Goal: Transaction & Acquisition: Register for event/course

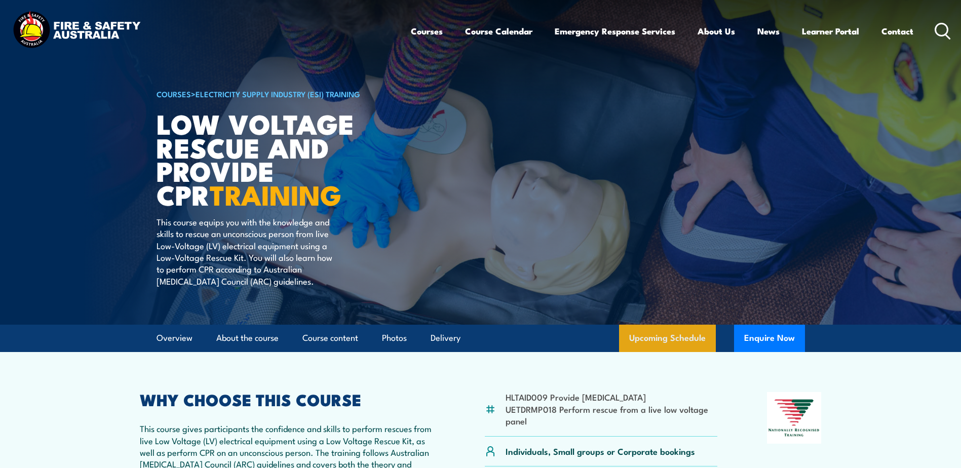
click at [664, 339] on link "Upcoming Schedule" at bounding box center [667, 338] width 97 height 27
click at [493, 30] on link "Course Calendar" at bounding box center [498, 31] width 67 height 27
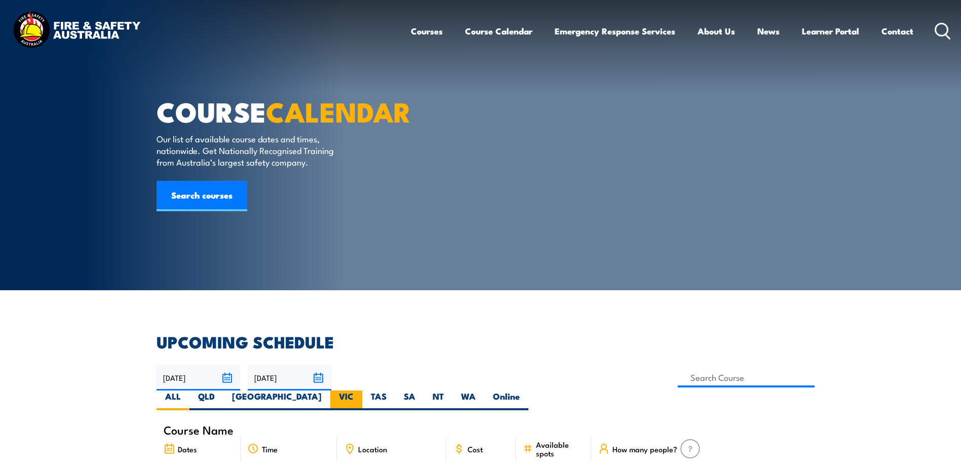
click at [362, 391] on label "VIC" at bounding box center [346, 401] width 32 height 20
click at [360, 391] on input "VIC" at bounding box center [357, 394] width 7 height 7
radio input "true"
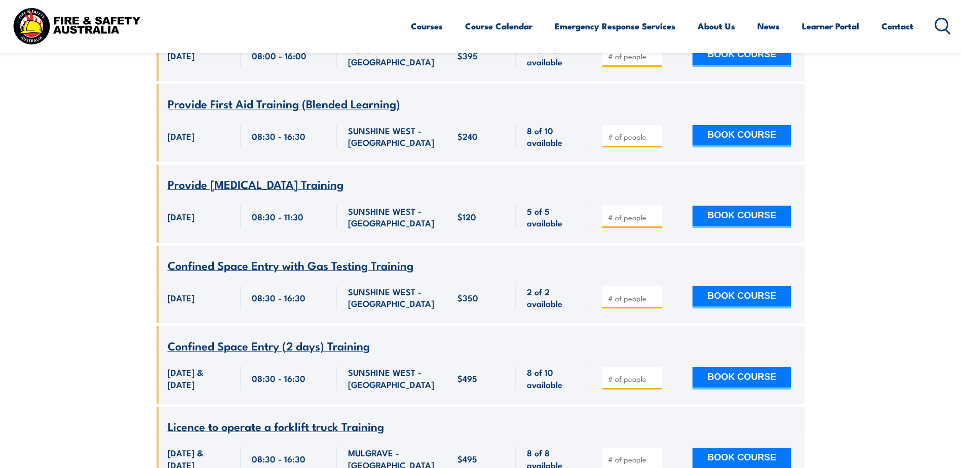
scroll to position [3425, 0]
click at [623, 380] on input "number" at bounding box center [633, 378] width 51 height 10
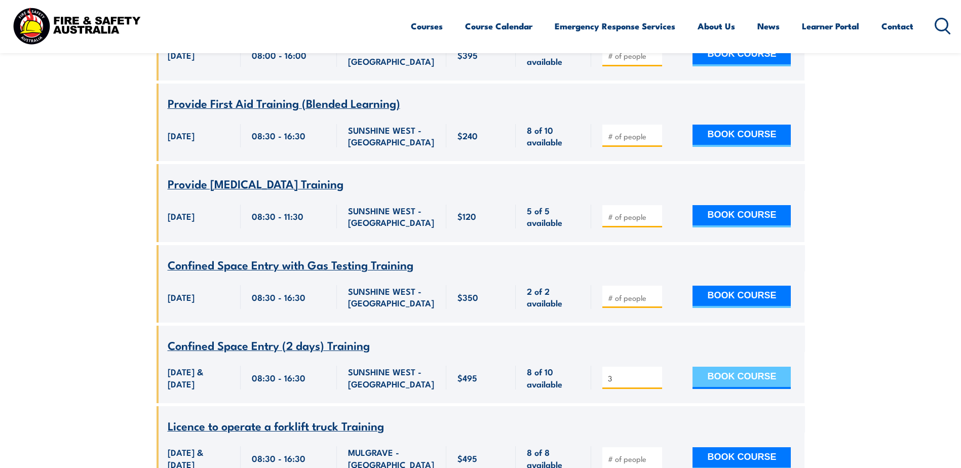
type input "3"
click at [740, 378] on button "BOOK COURSE" at bounding box center [742, 378] width 98 height 22
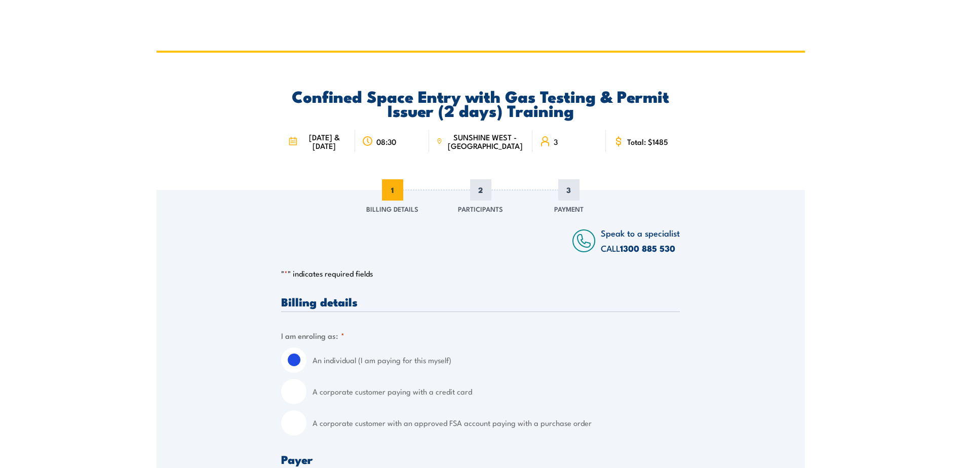
click at [286, 421] on input "A corporate customer with an approved FSA account paying with a purchase order" at bounding box center [293, 422] width 25 height 25
radio input "true"
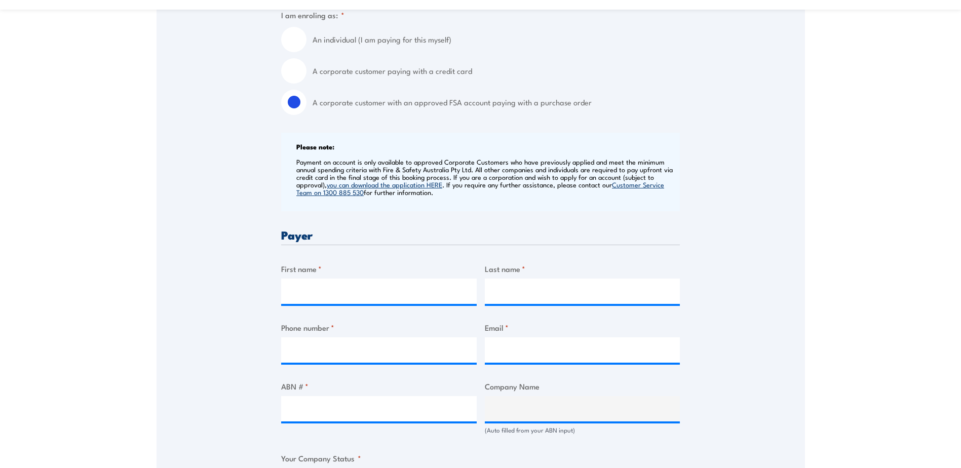
scroll to position [355, 0]
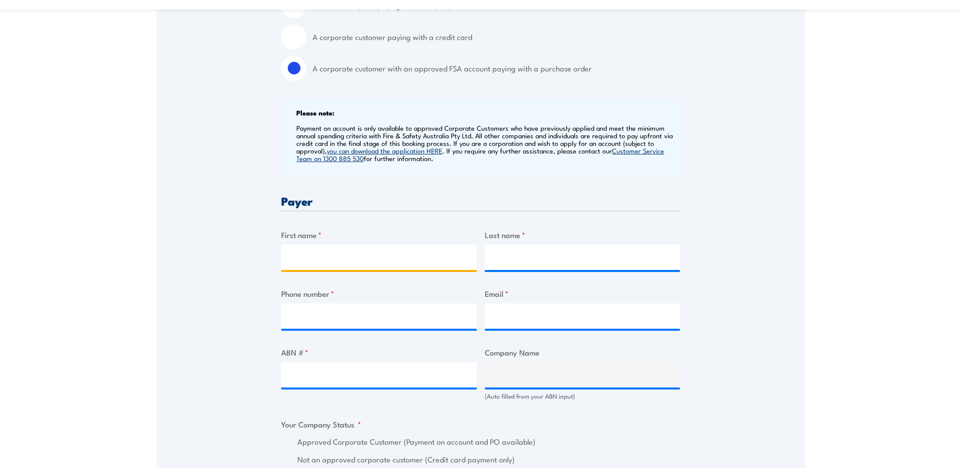
click at [353, 246] on input "First name *" at bounding box center [379, 257] width 196 height 25
type input "Paul"
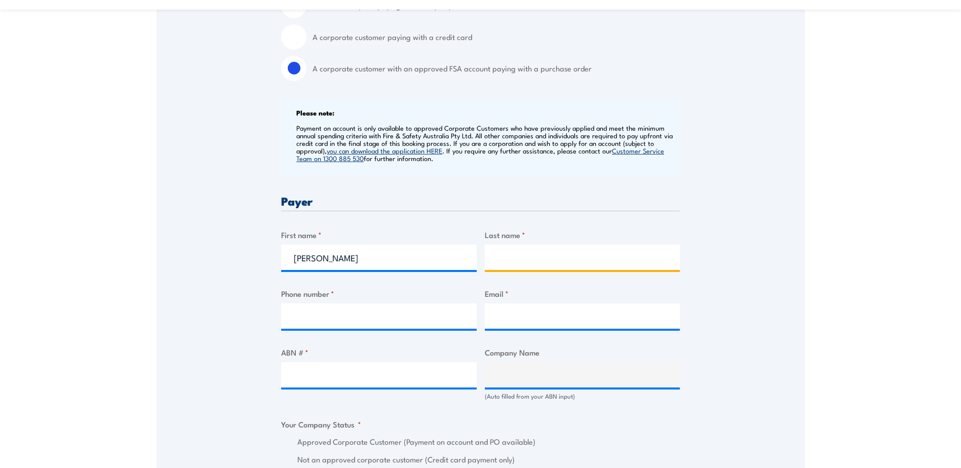
type input "Mazziotta"
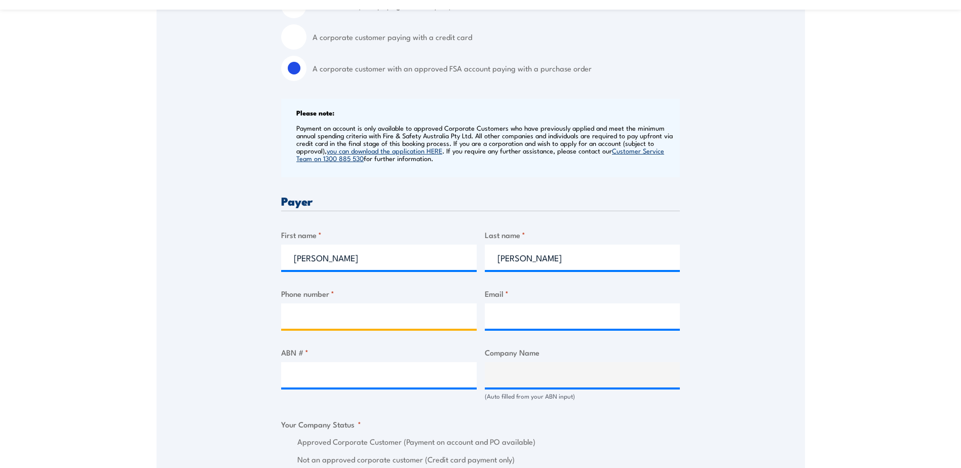
type input "0413851446"
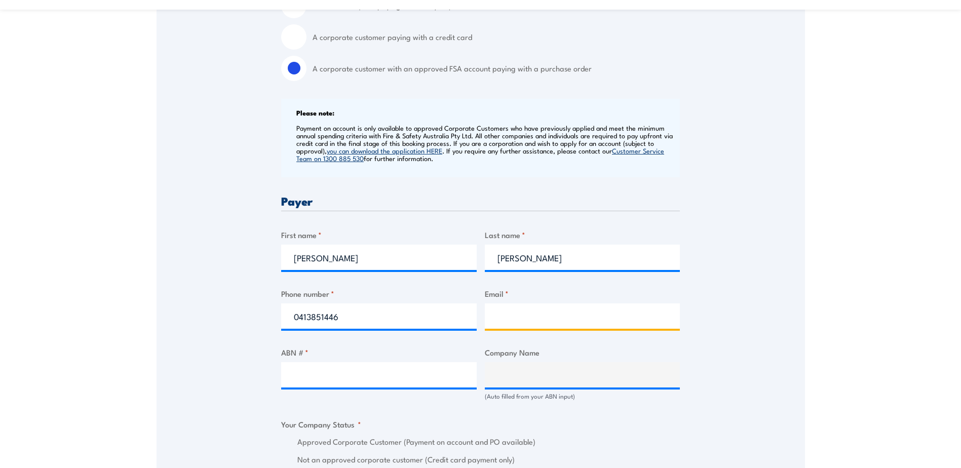
type input "pmazziotta@microsoft.com"
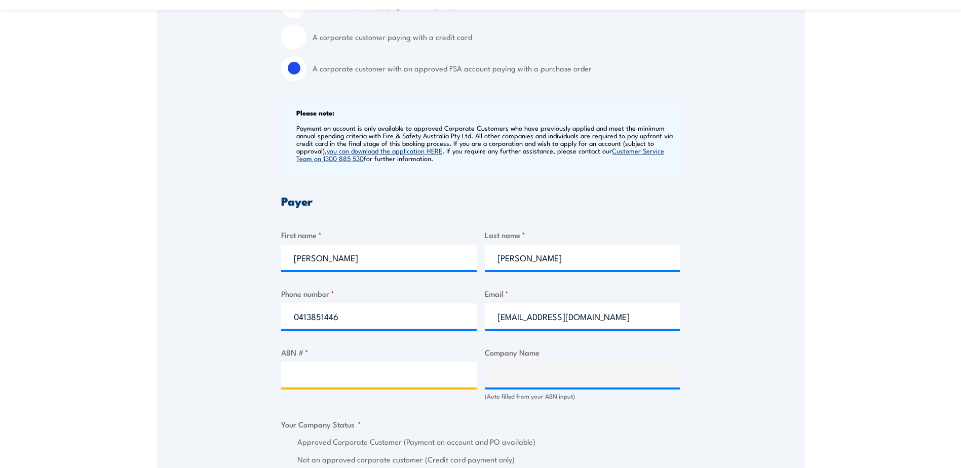
click at [336, 381] on input "ABN # *" at bounding box center [379, 374] width 196 height 25
type input "31163792078"
type input "MICROSOFT DATACENTER (AUSTRALIA) PTY LIMITED"
radio input "true"
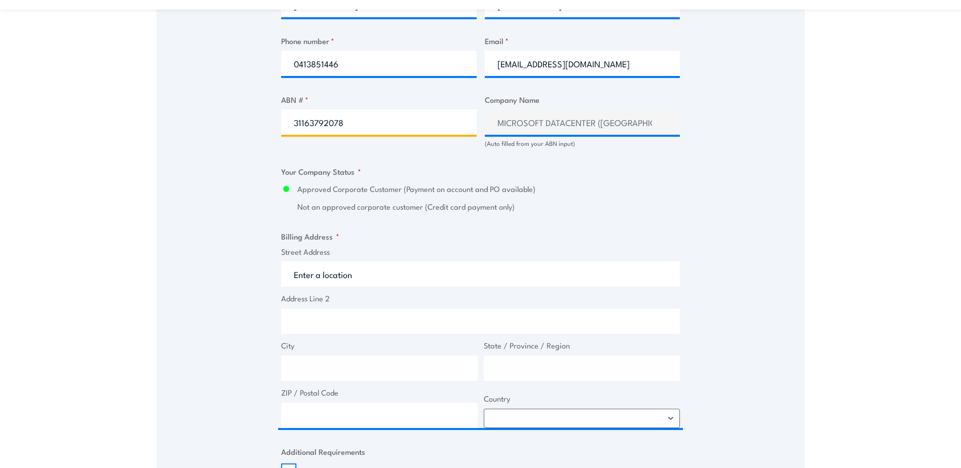
scroll to position [608, 0]
type input "31163792078"
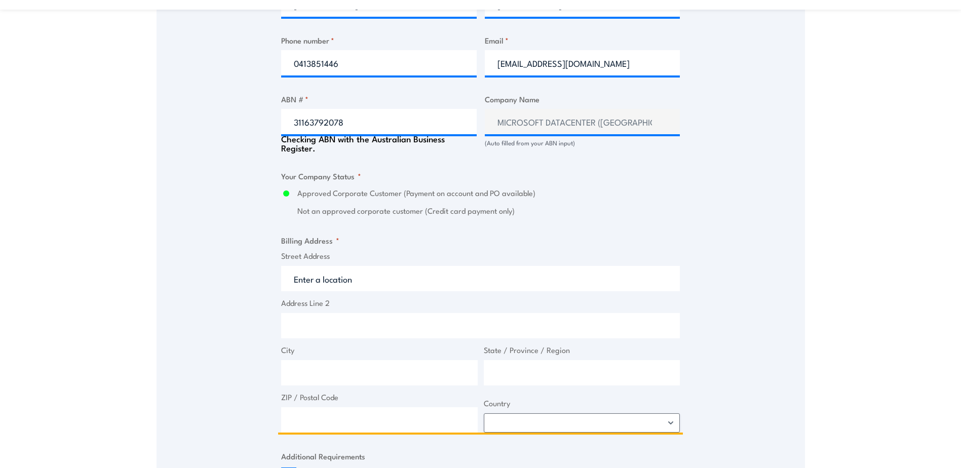
click at [326, 277] on input "Street Address" at bounding box center [480, 278] width 399 height 25
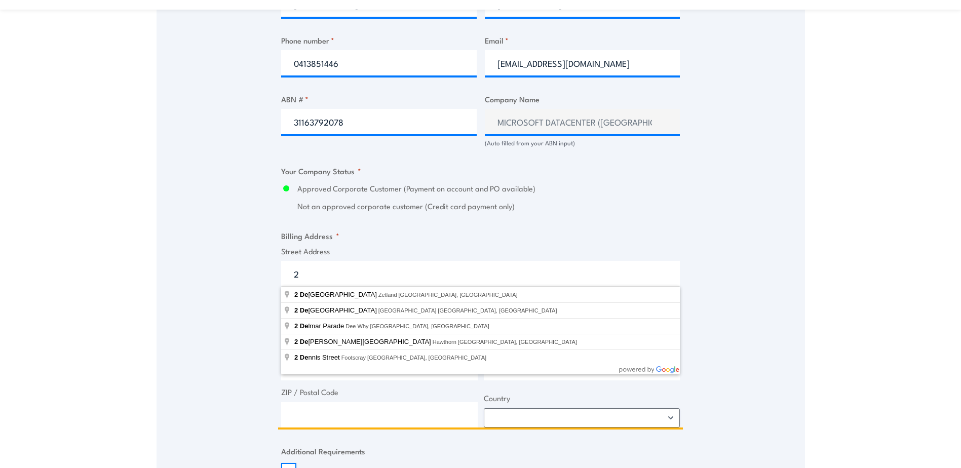
type input "2"
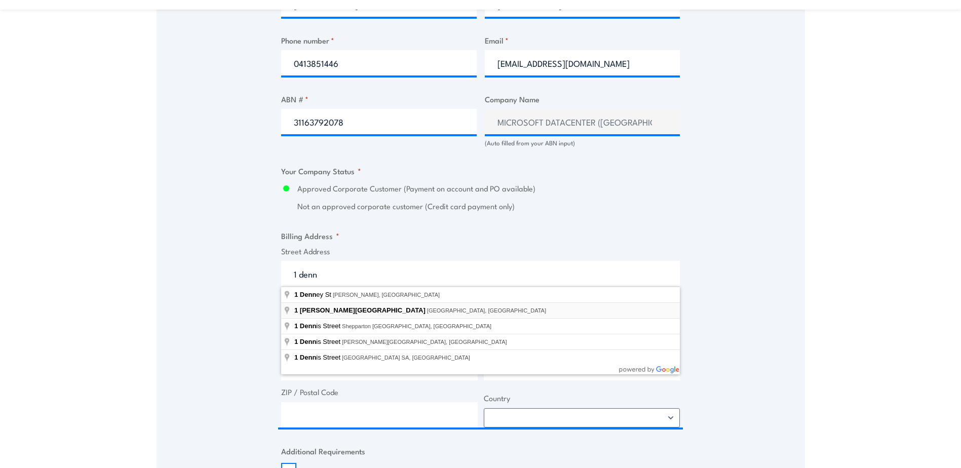
type input "1 Denison Street, North Sydney NSW, Australia"
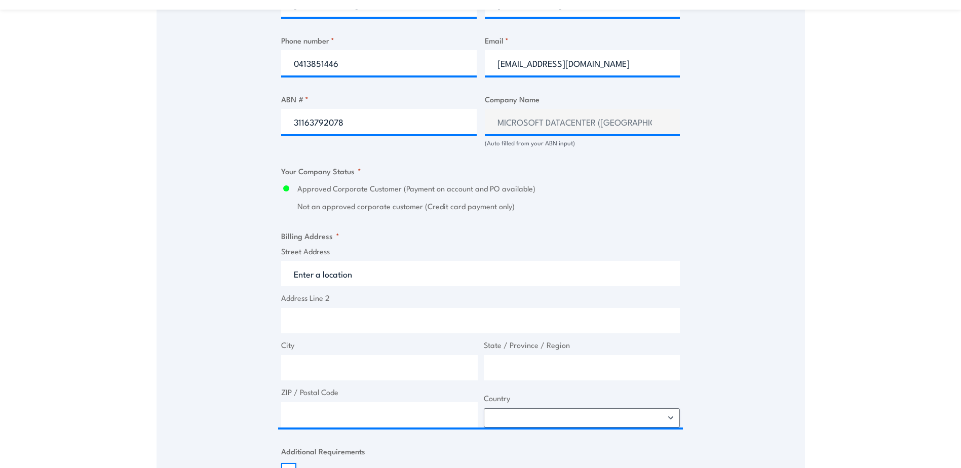
type input "1 Denison St"
type input "North Sydney"
type input "New South Wales"
type input "2060"
select select "Australia"
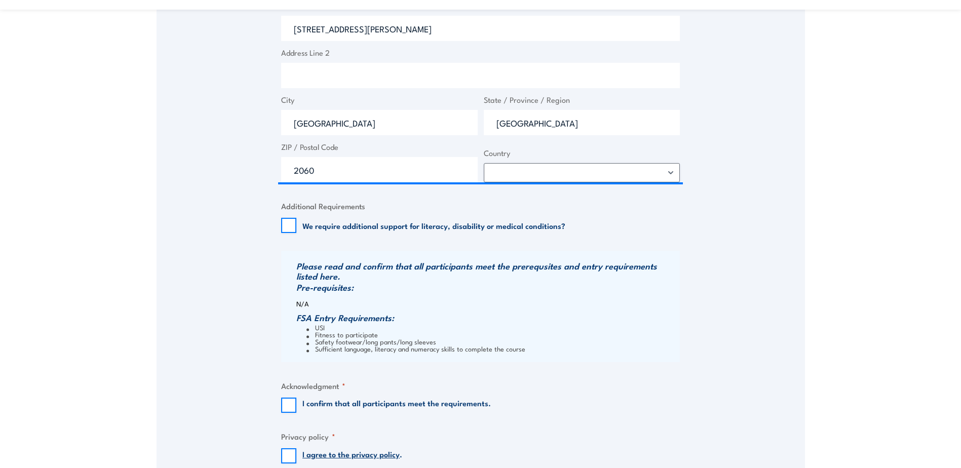
scroll to position [912, 0]
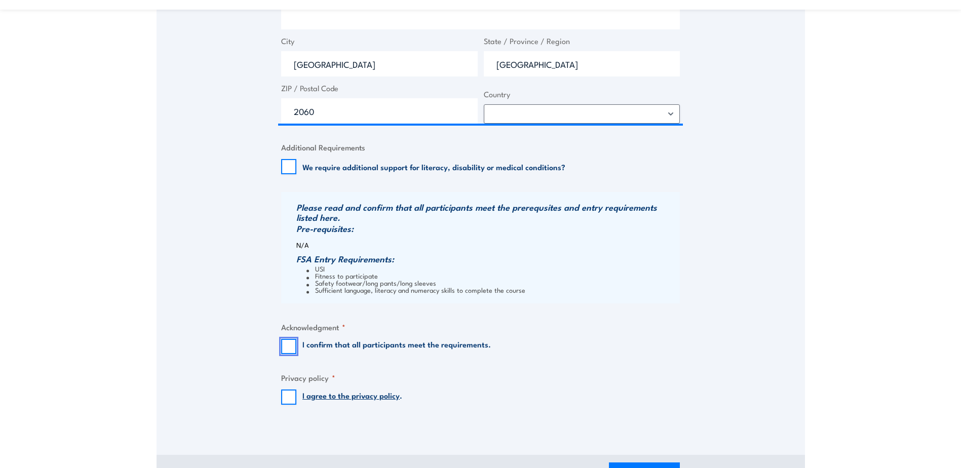
click at [291, 344] on input "I confirm that all participants meet the requirements." at bounding box center [288, 346] width 15 height 15
checkbox input "true"
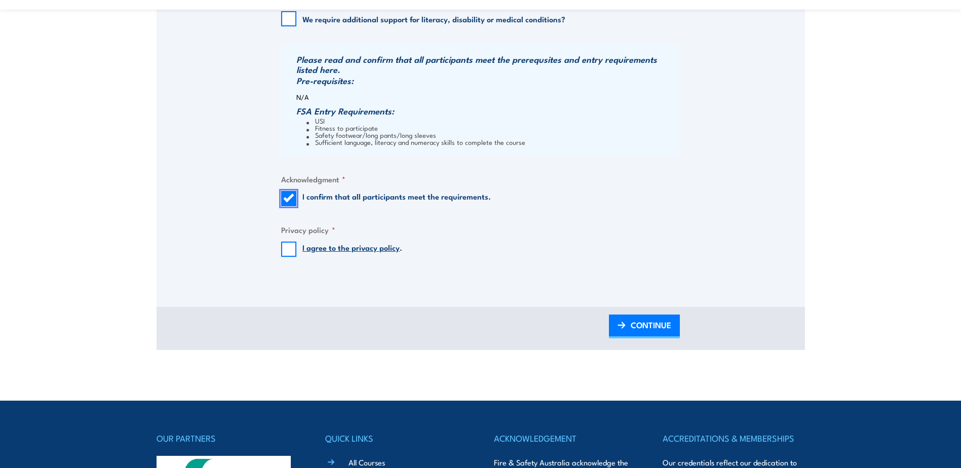
scroll to position [1064, 0]
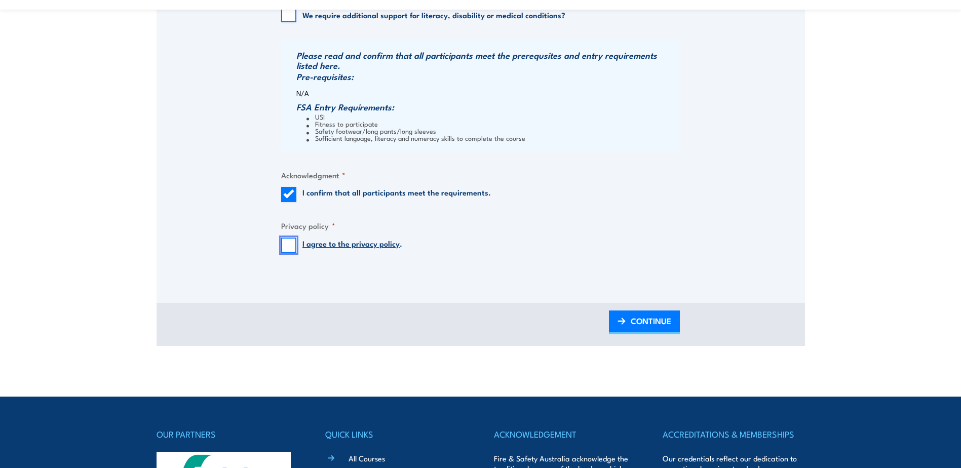
click at [288, 246] on input "I agree to the privacy policy ." at bounding box center [288, 245] width 15 height 15
checkbox input "true"
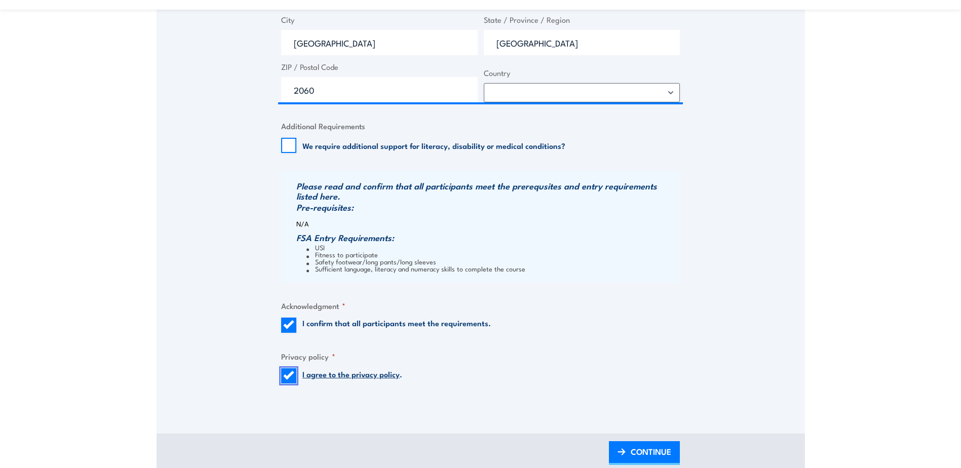
scroll to position [1115, 0]
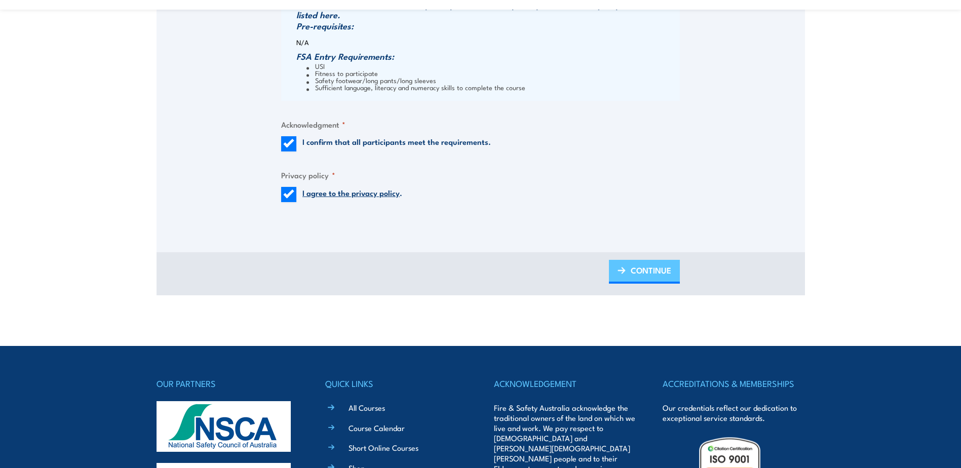
click at [645, 273] on span "CONTINUE" at bounding box center [651, 270] width 41 height 27
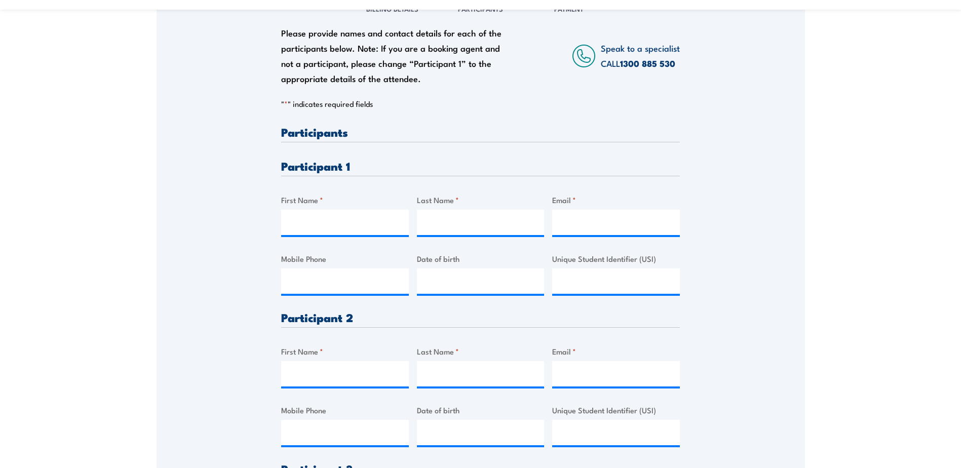
scroll to position [203, 0]
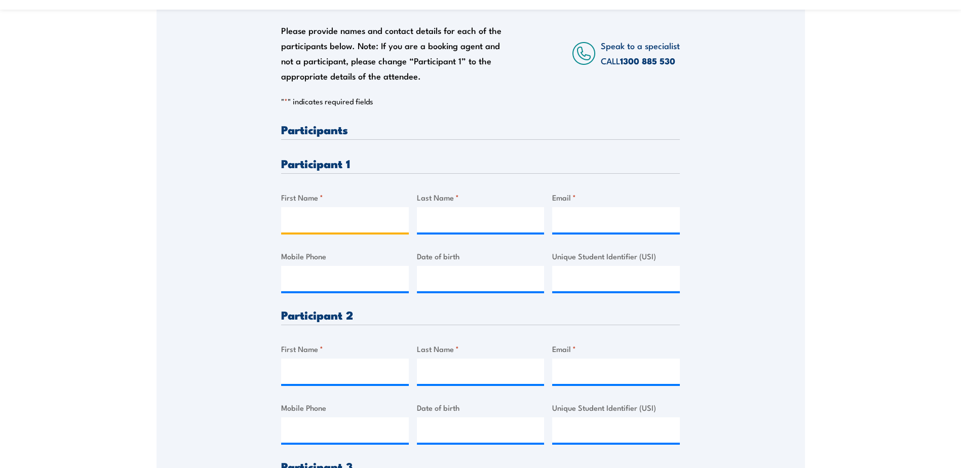
click at [321, 219] on input "First Name *" at bounding box center [345, 219] width 128 height 25
click at [303, 214] on input "First Name *" at bounding box center [345, 219] width 128 height 25
paste input "Adrian Prem"
drag, startPoint x: 319, startPoint y: 221, endPoint x: 384, endPoint y: 221, distance: 64.8
click at [384, 221] on input "Adrian Prem" at bounding box center [345, 219] width 128 height 25
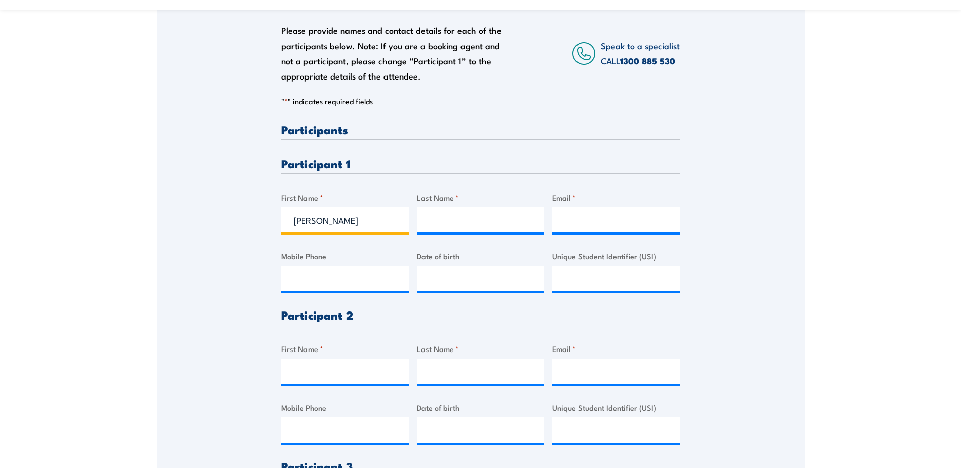
type input "Adrian"
click at [430, 221] on input "Last Name *" at bounding box center [481, 219] width 128 height 25
paste input "Prem"
drag, startPoint x: 433, startPoint y: 224, endPoint x: 452, endPoint y: 216, distance: 21.4
click at [433, 223] on input "Prem" at bounding box center [481, 219] width 128 height 25
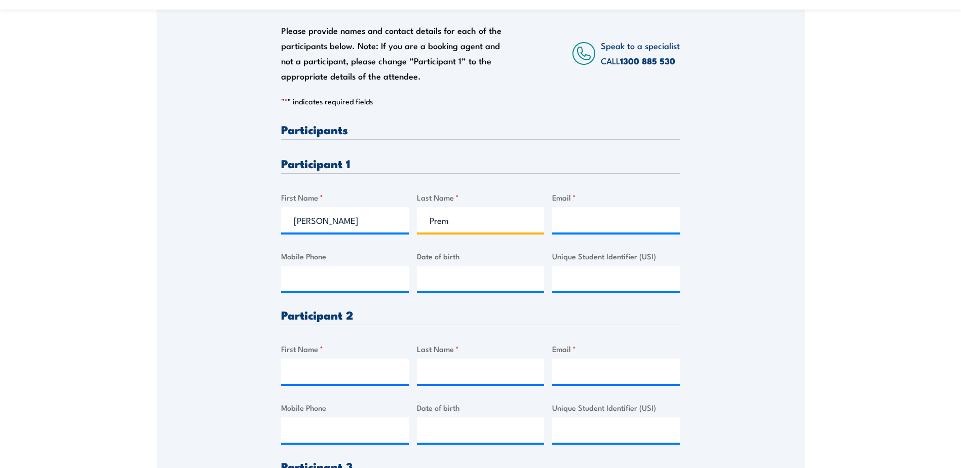
type input "Prem"
click at [571, 220] on input "Email *" at bounding box center [616, 219] width 128 height 25
click at [611, 222] on input "Email *" at bounding box center [616, 219] width 128 height 25
paste input "adrianprem@microsoft.com"
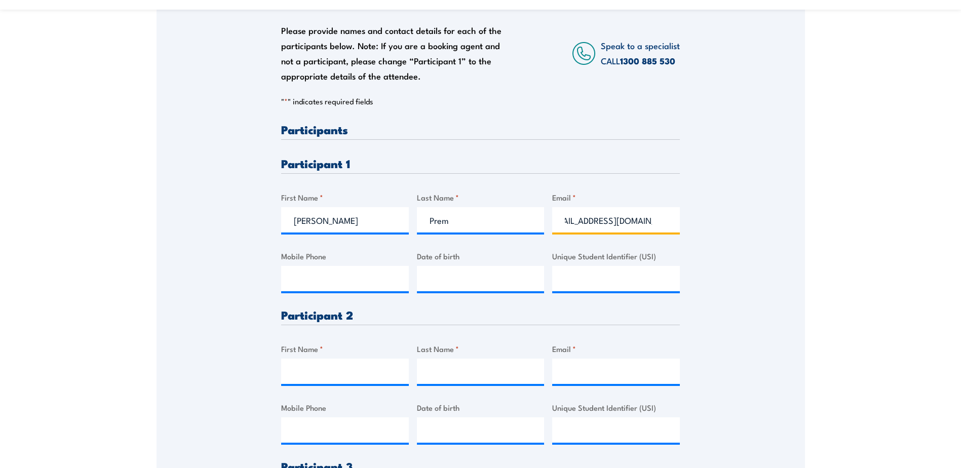
type input "adrianprem@microsoft.com"
click at [308, 280] on input "Mobile Phone" at bounding box center [345, 278] width 128 height 25
click at [323, 280] on input "Mobile Phone" at bounding box center [345, 278] width 128 height 25
paste input "0417 980 860"
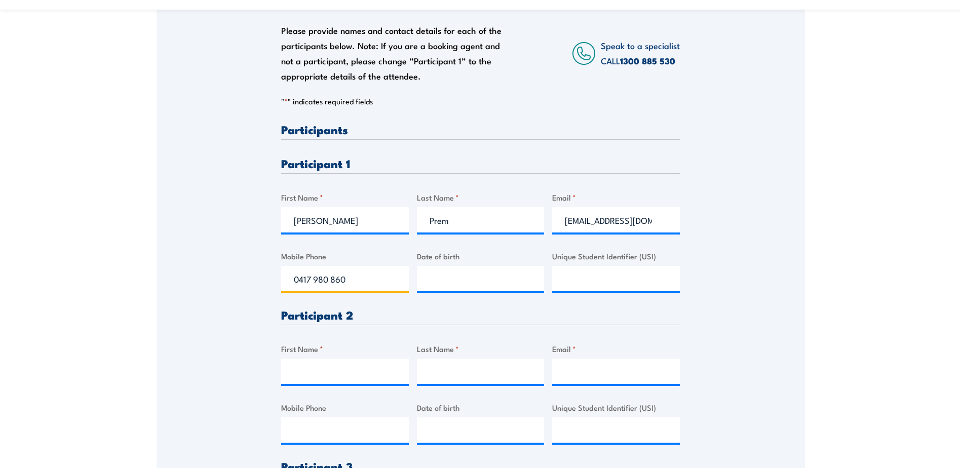
type input "0417 980 860"
click at [448, 277] on input "__/__/____" at bounding box center [481, 278] width 128 height 25
type input "08/02/1975"
click at [603, 277] on input "Unique Student Identifier (USI)" at bounding box center [616, 278] width 128 height 25
paste input "7BJURALNDE"
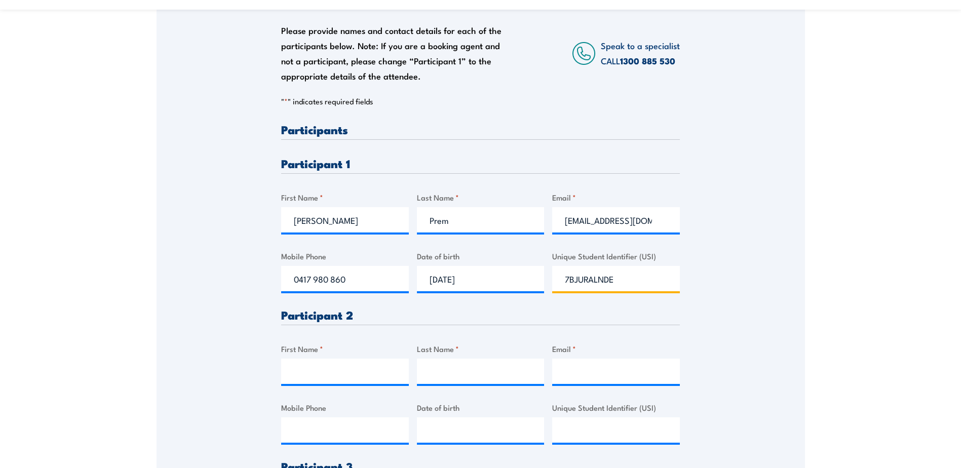
type input "7BJURALNDE"
click at [607, 367] on input "Email *" at bounding box center [616, 371] width 128 height 25
paste input "markfrial@microsoft.com"
drag, startPoint x: 565, startPoint y: 374, endPoint x: 522, endPoint y: 367, distance: 43.1
click at [522, 367] on div "Please provide names and contact details for each of the participants below. No…" at bounding box center [480, 368] width 399 height 488
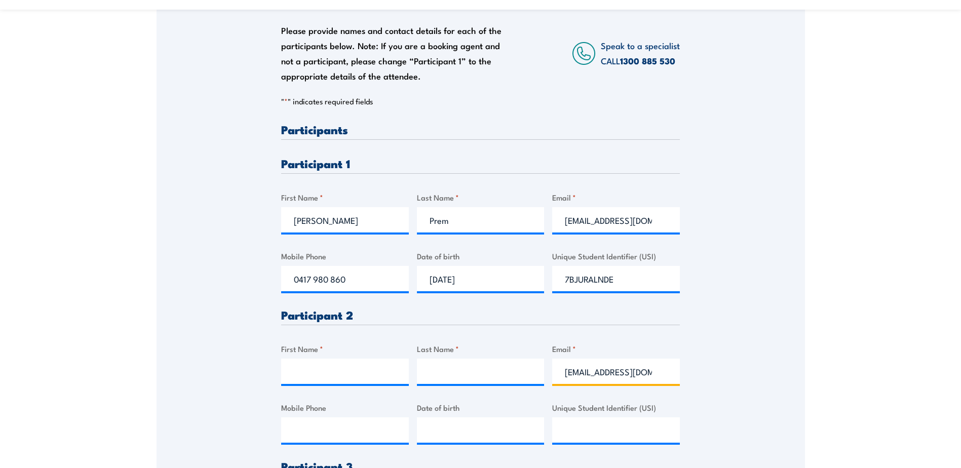
scroll to position [0, 7]
drag, startPoint x: 628, startPoint y: 369, endPoint x: 475, endPoint y: 369, distance: 153.5
click at [747, 369] on div "Please provide names and contact details for each of the participants below. No…" at bounding box center [481, 301] width 648 height 628
type input "markfrial@microsoft.com"
drag, startPoint x: 461, startPoint y: 368, endPoint x: 364, endPoint y: 368, distance: 97.3
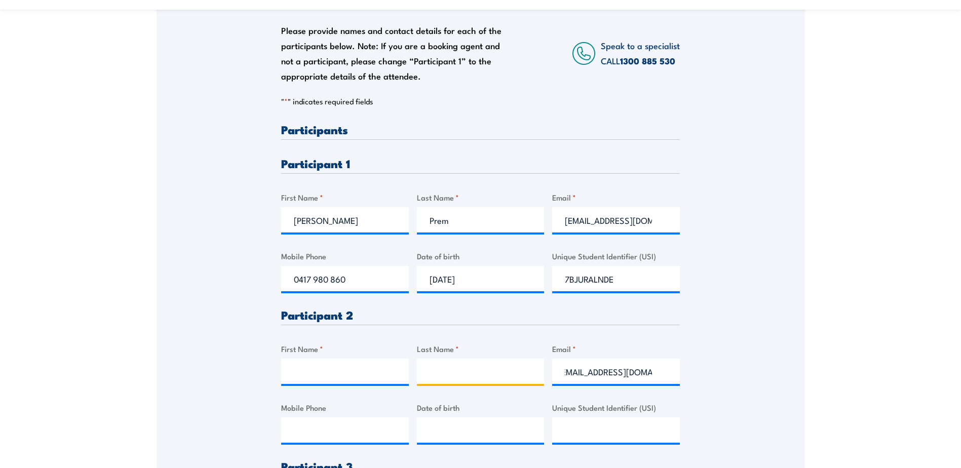
click at [461, 368] on input "Last Name *" at bounding box center [481, 371] width 128 height 25
click at [334, 369] on input "First Name *" at bounding box center [345, 371] width 128 height 25
type input "Mark"
type input "Frial"
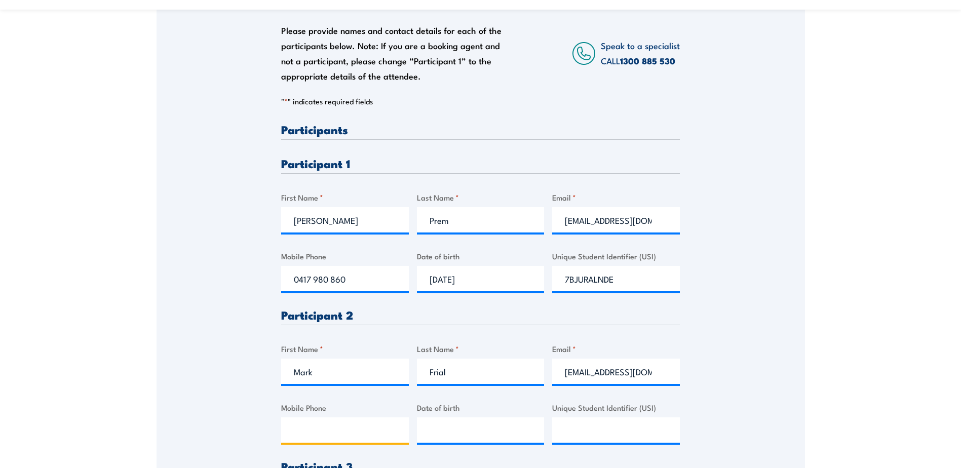
click at [355, 432] on input "Mobile Phone" at bounding box center [345, 429] width 128 height 25
click at [343, 433] on input "Mobile Phone" at bounding box center [345, 429] width 128 height 25
paste input "0401501760"
type input "0401501760"
click at [460, 434] on input "__/__/____" at bounding box center [481, 429] width 128 height 25
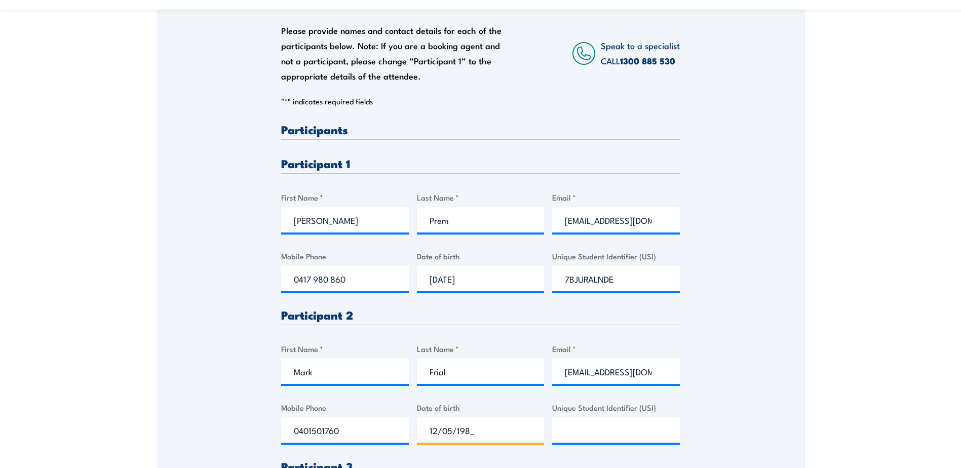
type input "12/05/1981"
drag, startPoint x: 591, startPoint y: 438, endPoint x: 595, endPoint y: 434, distance: 5.8
click at [591, 437] on input "Unique Student Identifier (USI)" at bounding box center [616, 429] width 128 height 25
paste input "SS9E78X92D"
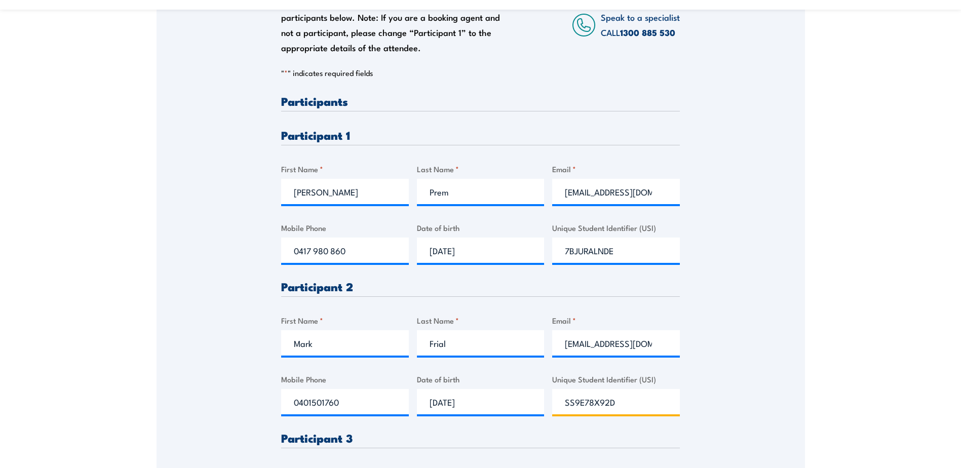
scroll to position [405, 0]
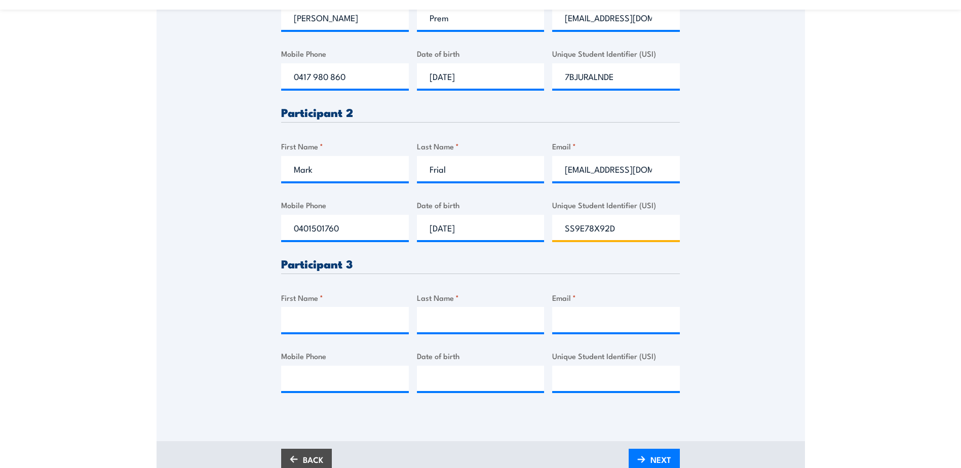
type input "SS9E78X92D"
click at [308, 325] on input "First Name *" at bounding box center [345, 319] width 128 height 25
click at [587, 326] on input "Email *" at bounding box center [616, 319] width 128 height 25
paste input "alallaoui@microsoft.com"
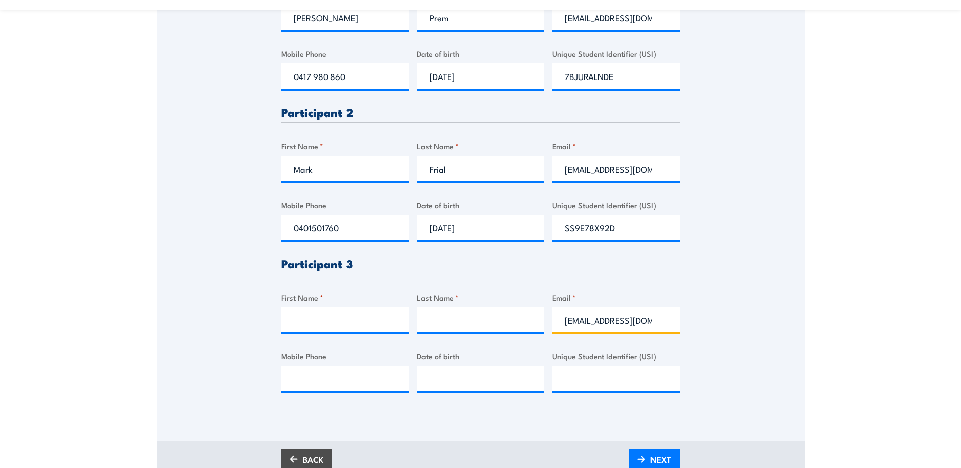
drag, startPoint x: 577, startPoint y: 321, endPoint x: 515, endPoint y: 321, distance: 61.3
click at [515, 321] on div "Please provide names and contact details for each of the participants below. No…" at bounding box center [480, 165] width 399 height 488
type input "alallaoui@microsoft.com"
click at [357, 317] on input "First Name *" at bounding box center [345, 319] width 128 height 25
type input "Al"
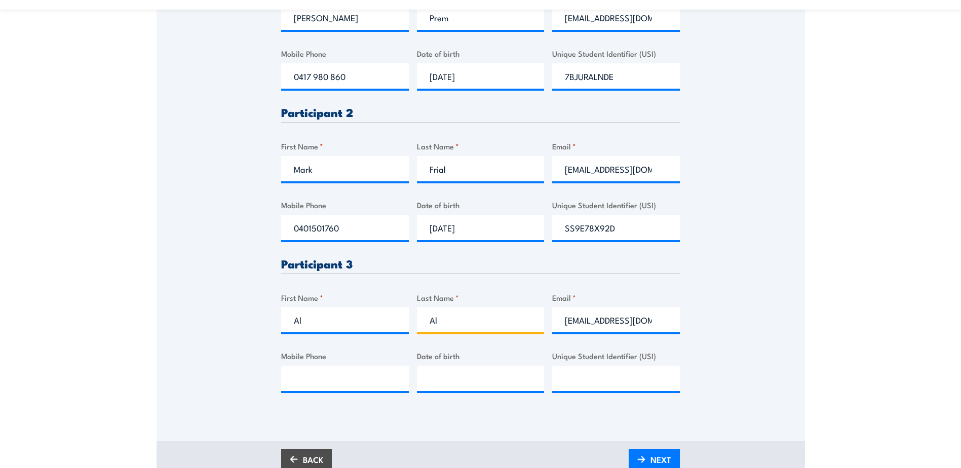
type input "Allaoui"
click at [354, 379] on input "Mobile Phone" at bounding box center [345, 378] width 128 height 25
paste input "0481373332"
type input "0481373332"
click at [452, 380] on input "__/__/____" at bounding box center [481, 378] width 128 height 25
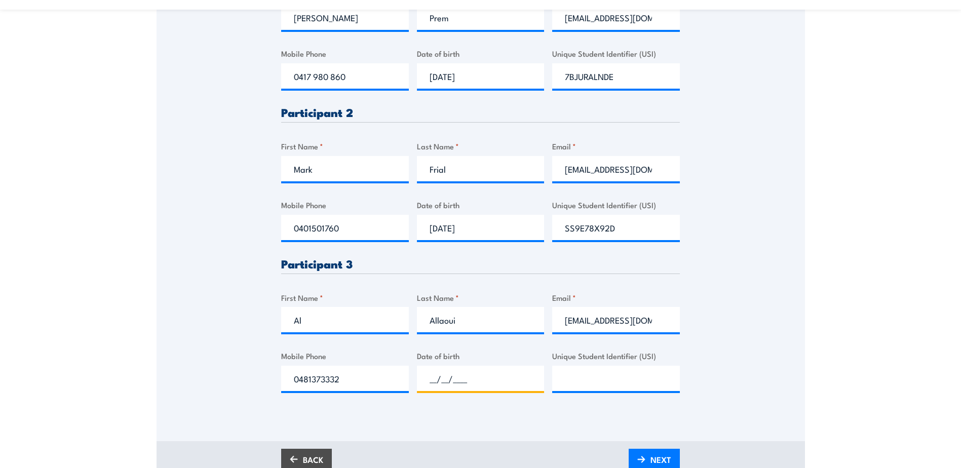
paste input "13/01/1995"
type input "13/01/1995"
click at [610, 382] on input "Unique Student Identifier (USI)" at bounding box center [616, 378] width 128 height 25
drag, startPoint x: 582, startPoint y: 384, endPoint x: 590, endPoint y: 378, distance: 9.4
click at [582, 384] on input "Unique Student Identifier (USI)" at bounding box center [616, 378] width 128 height 25
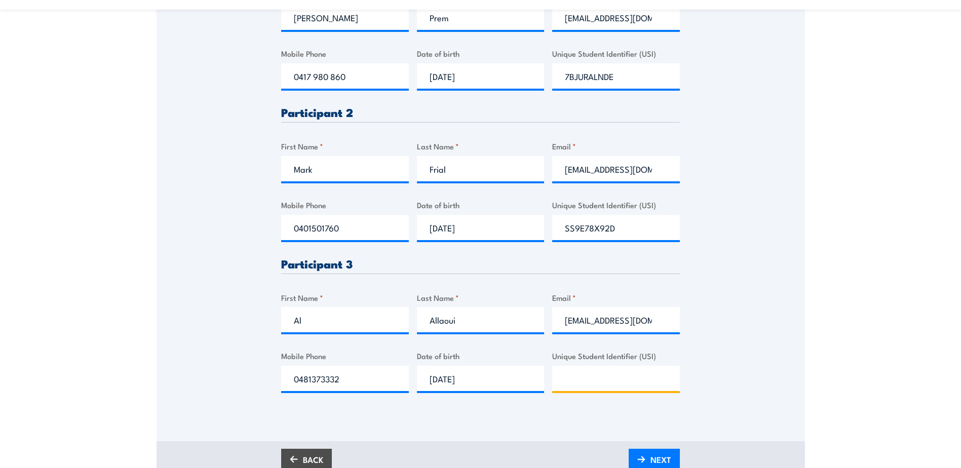
paste input "3E43G8QJJF"
type input "3E43G8QJJF"
click at [659, 453] on span "NEXT" at bounding box center [660, 459] width 21 height 27
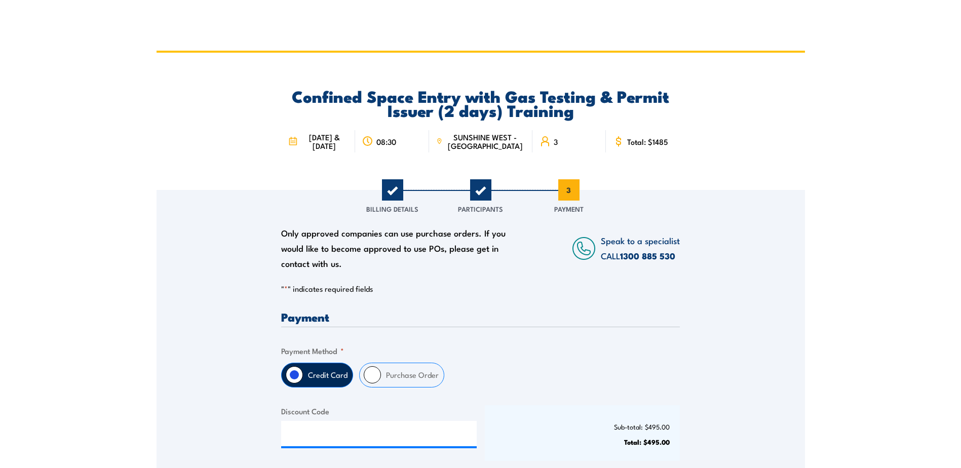
click at [375, 372] on input "Purchase Order" at bounding box center [372, 374] width 17 height 17
radio input "true"
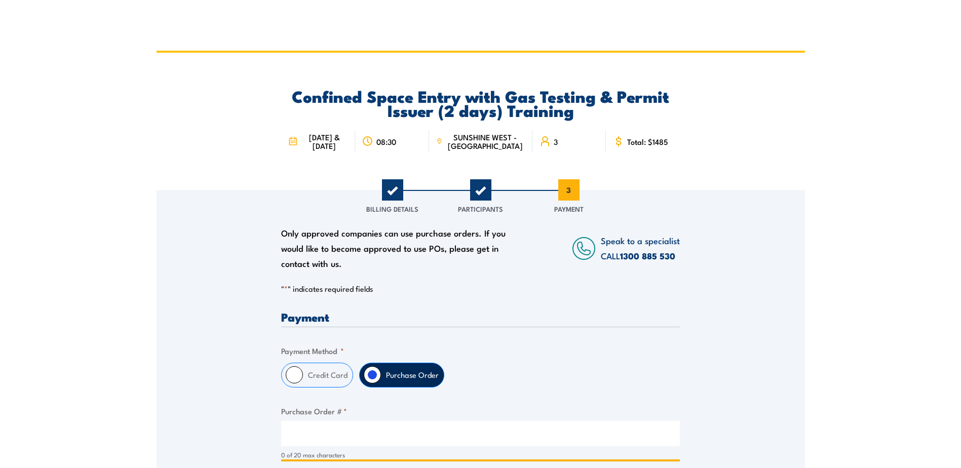
click at [379, 434] on input "Purchase Order # *" at bounding box center [480, 433] width 399 height 25
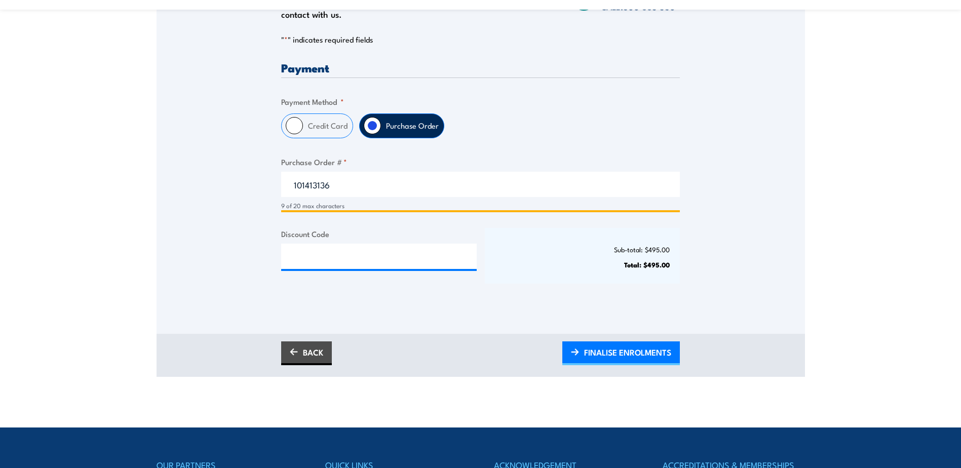
scroll to position [253, 0]
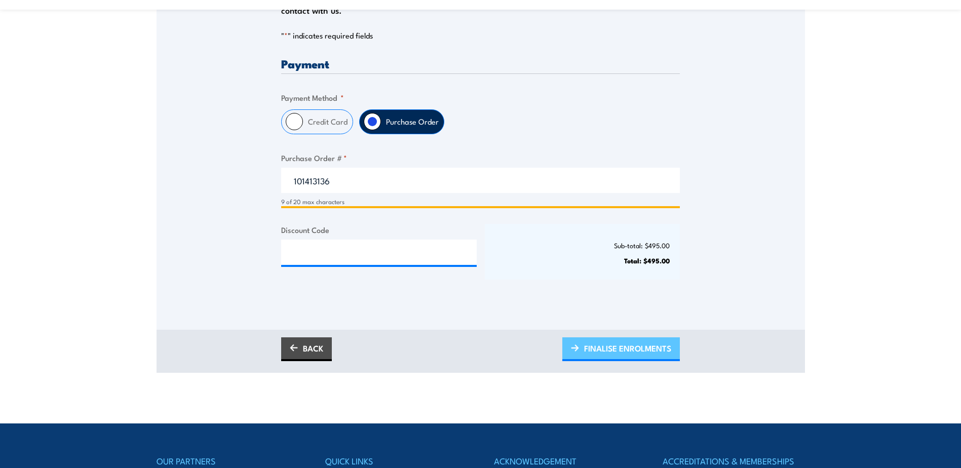
type input "101413136"
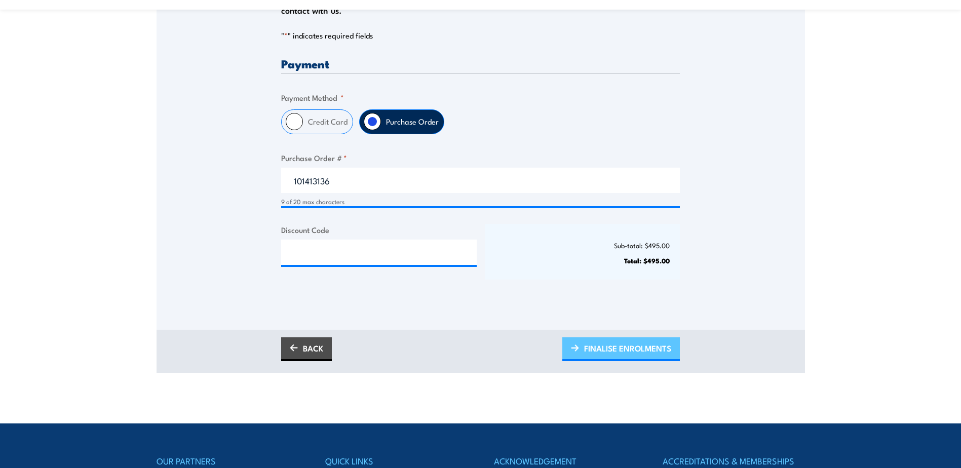
click at [645, 343] on span "FINALISE ENROLMENTS" at bounding box center [627, 348] width 87 height 27
